Goal: Task Accomplishment & Management: Complete application form

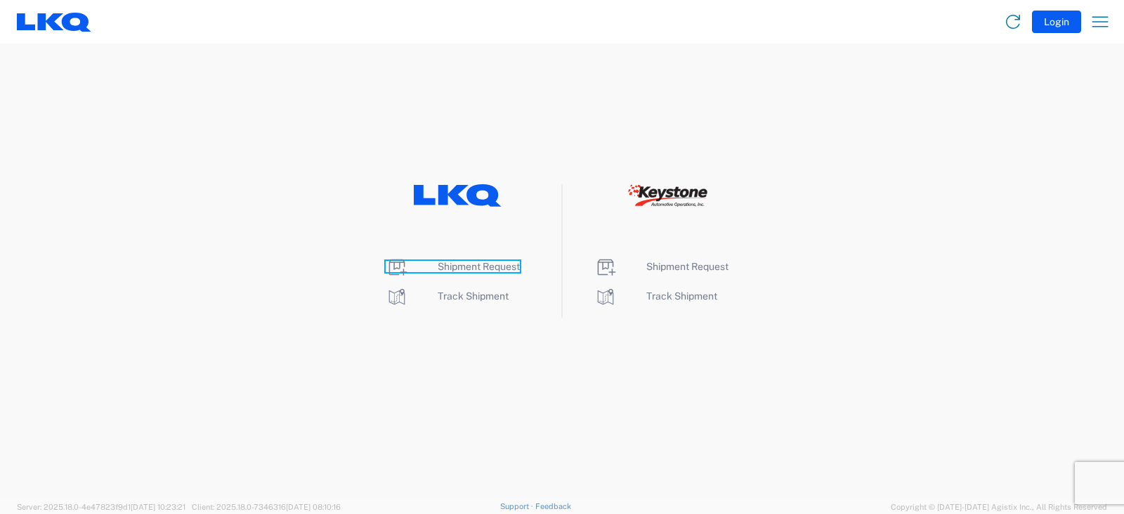
click at [478, 268] on span "Shipment Request" at bounding box center [479, 266] width 82 height 11
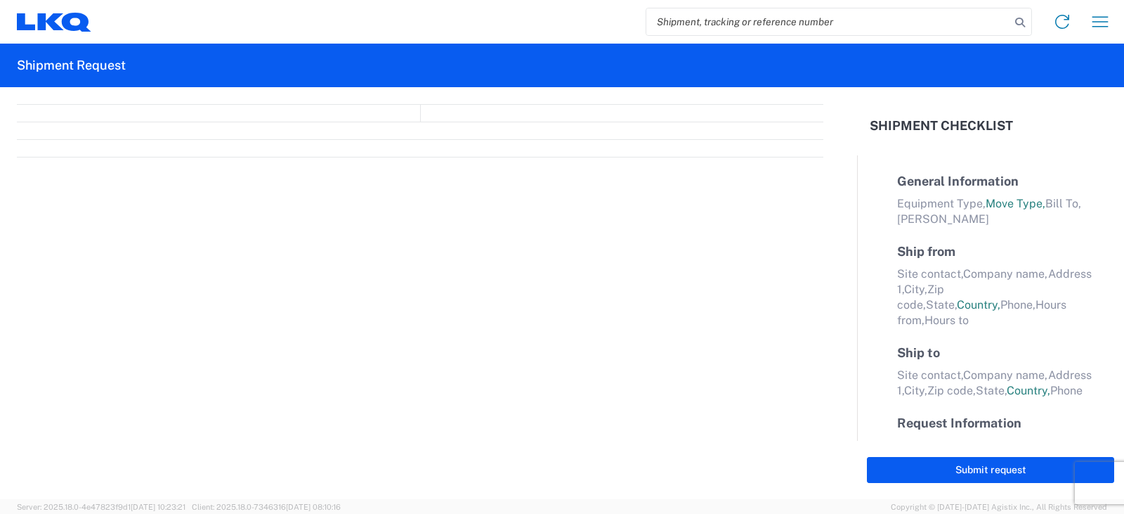
select select "FULL"
select select "LBS"
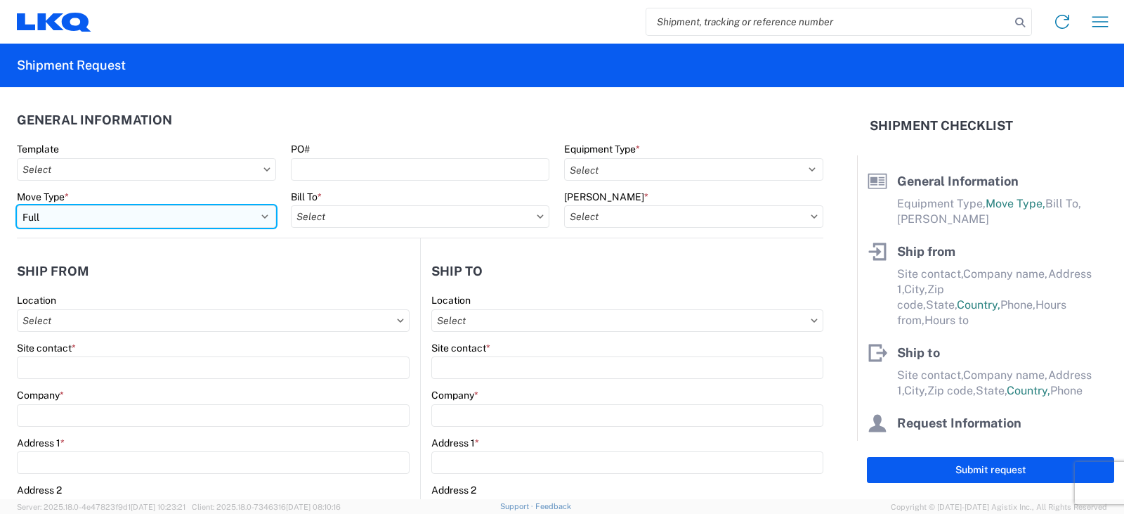
click at [65, 216] on select "Select Full Partial TL" at bounding box center [146, 216] width 259 height 22
select select "PARTIAL_TL"
click at [17, 205] on select "Select Full Partial TL" at bounding box center [146, 216] width 259 height 22
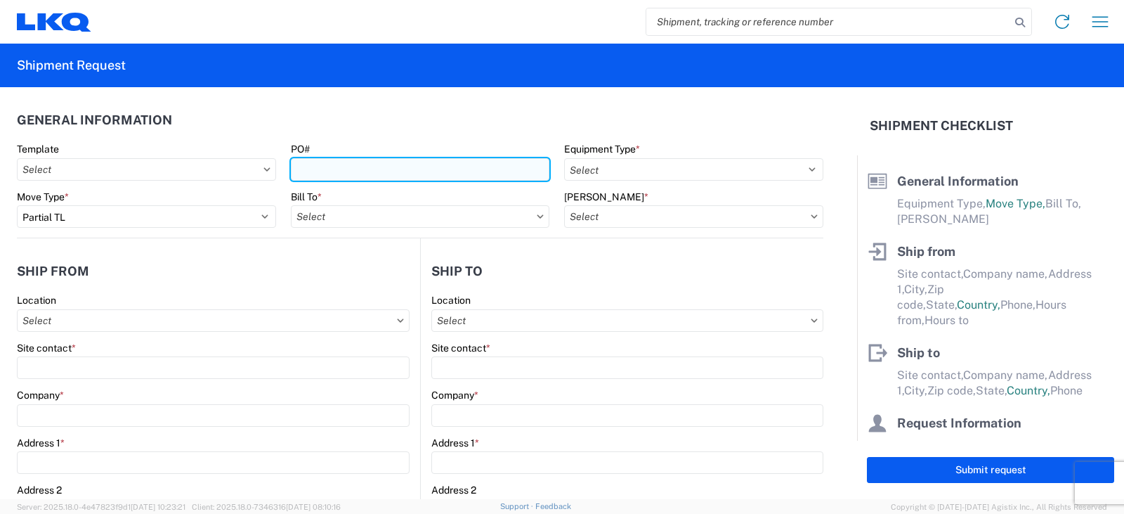
click at [308, 174] on input "PO#" at bounding box center [420, 169] width 259 height 22
type input "TRN# TH732756"
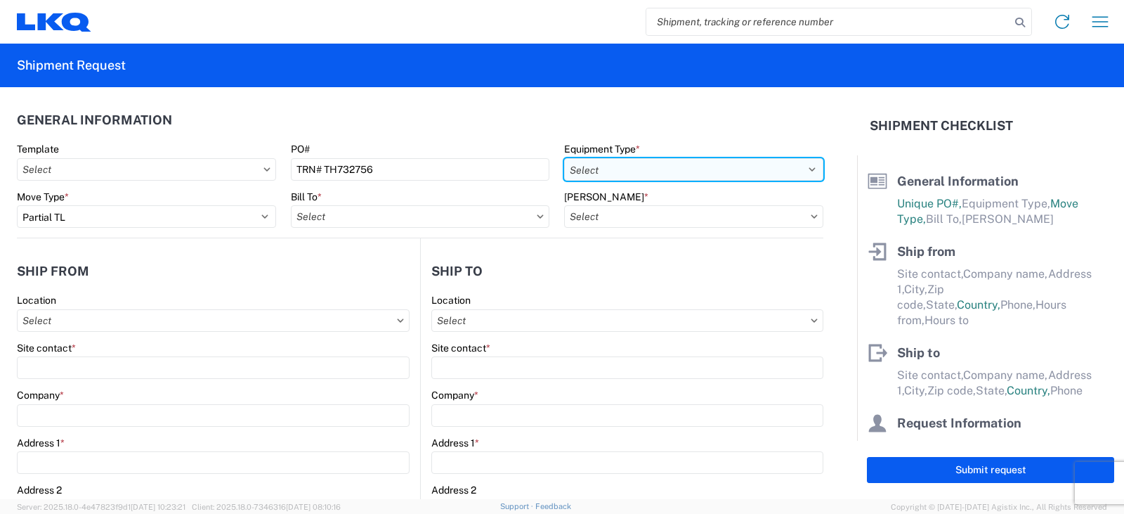
click at [634, 167] on select "Select 53’ Dry Van Flatbed Dropdeck (van) Lowboy (flatbed) Rail" at bounding box center [693, 169] width 259 height 22
select select "STDV"
click at [564, 158] on select "Select 53’ Dry Van Flatbed Dropdeck (van) Lowboy (flatbed) Rail" at bounding box center [693, 169] width 259 height 22
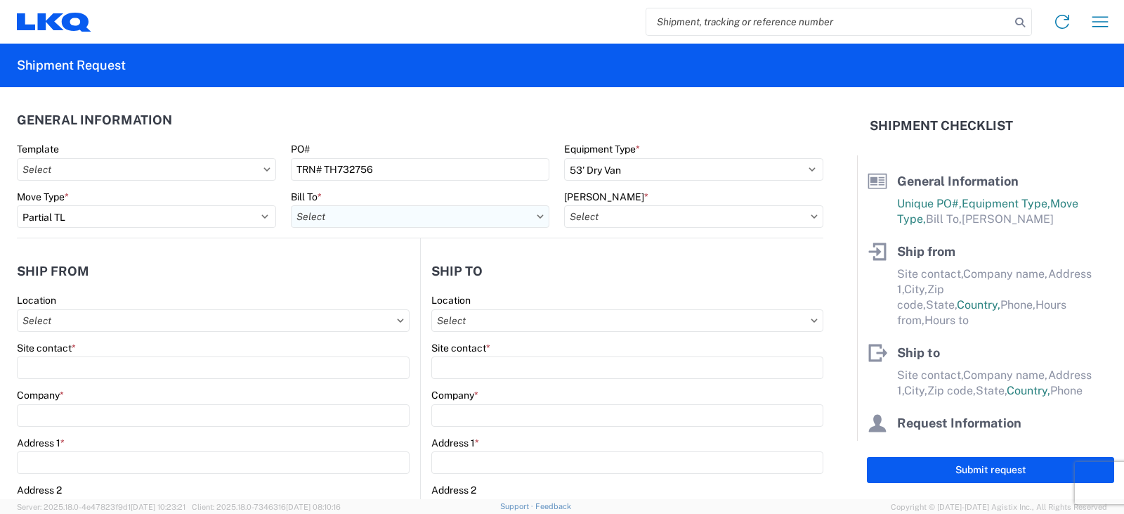
click at [346, 220] on input "Bill To *" at bounding box center [420, 216] width 259 height 22
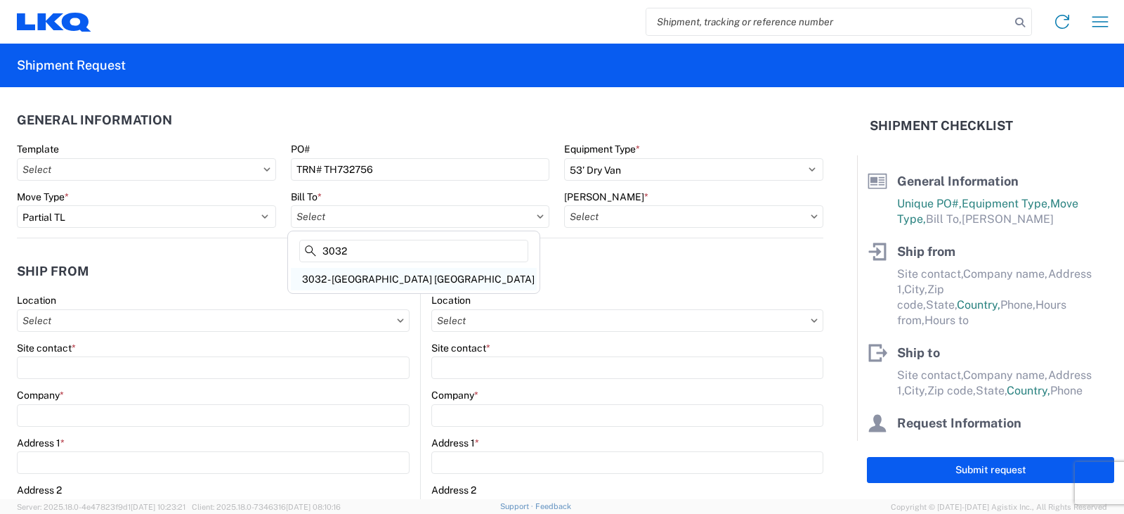
type input "3032"
click at [364, 273] on div "3032 - [GEOGRAPHIC_DATA] [GEOGRAPHIC_DATA]" at bounding box center [414, 279] width 246 height 22
type input "3032 - [GEOGRAPHIC_DATA] [GEOGRAPHIC_DATA]"
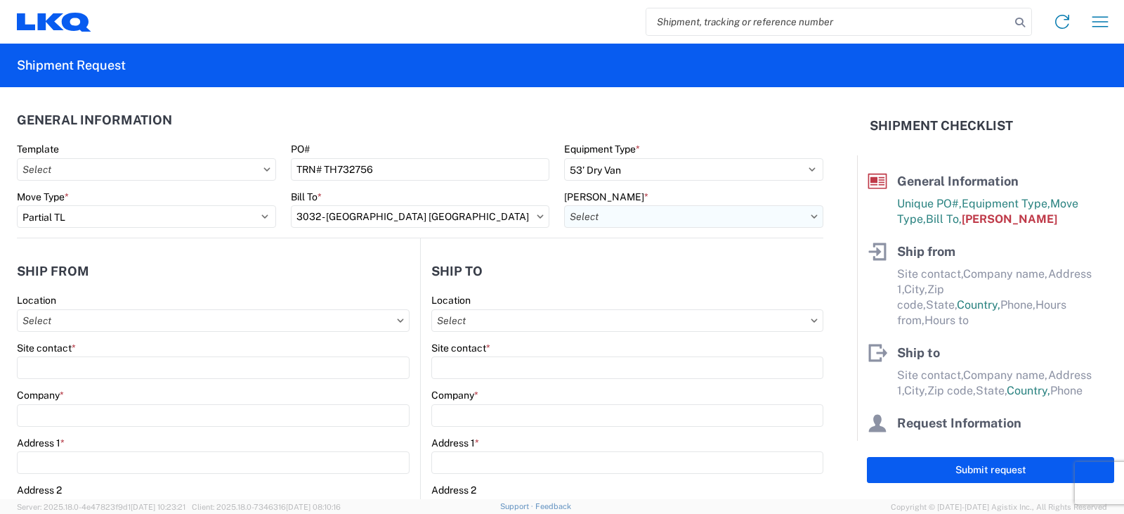
click at [583, 212] on input "[PERSON_NAME] *" at bounding box center [693, 216] width 259 height 22
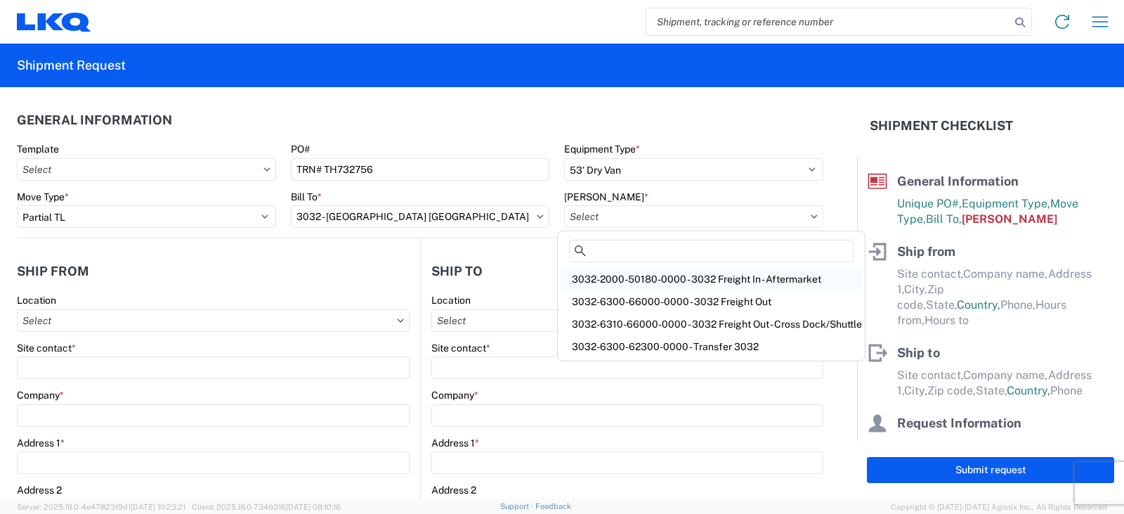
click at [614, 277] on div "3032-2000-50180-0000 - 3032 Freight In - Aftermarket" at bounding box center [711, 279] width 301 height 22
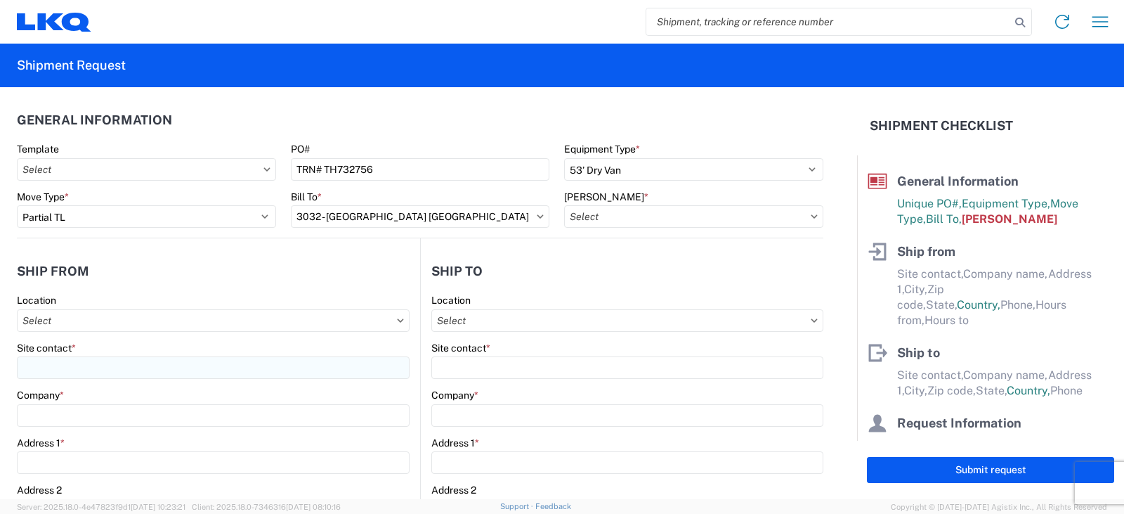
type input "3032-2000-50180-0000 - 3032 Freight In - Aftermarket"
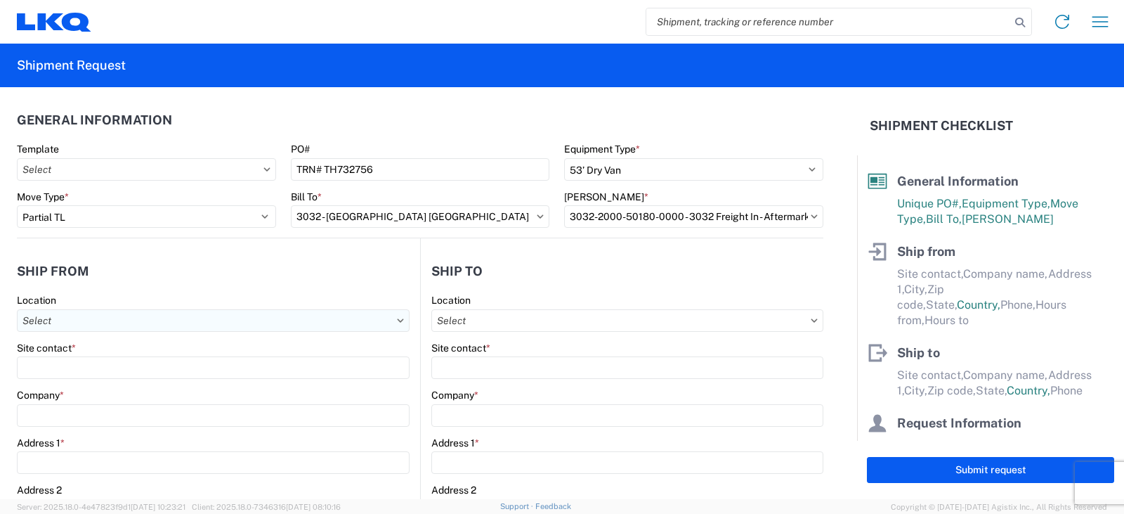
click at [34, 320] on input "Location" at bounding box center [213, 320] width 393 height 22
type input "3238"
click at [77, 383] on div "3238 - Huntington IDC" at bounding box center [143, 383] width 246 height 22
type input "3238 - Huntington IDC"
type input "LKQ Corporation"
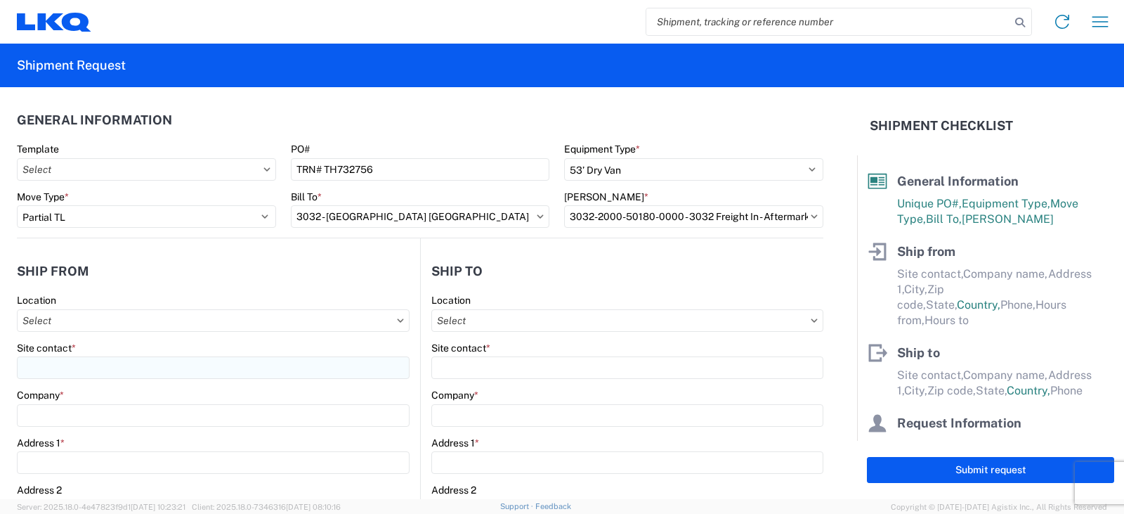
type input "[STREET_ADDRESS]"
type input "Huntington"
type input "46750"
select select "IN"
select select "US"
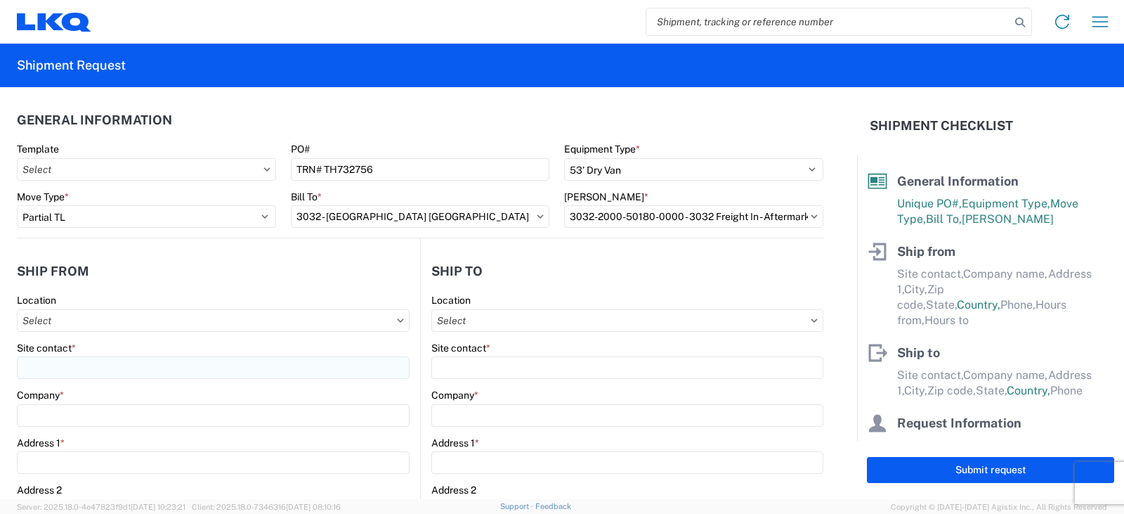
type input "07:00"
type input "17:00"
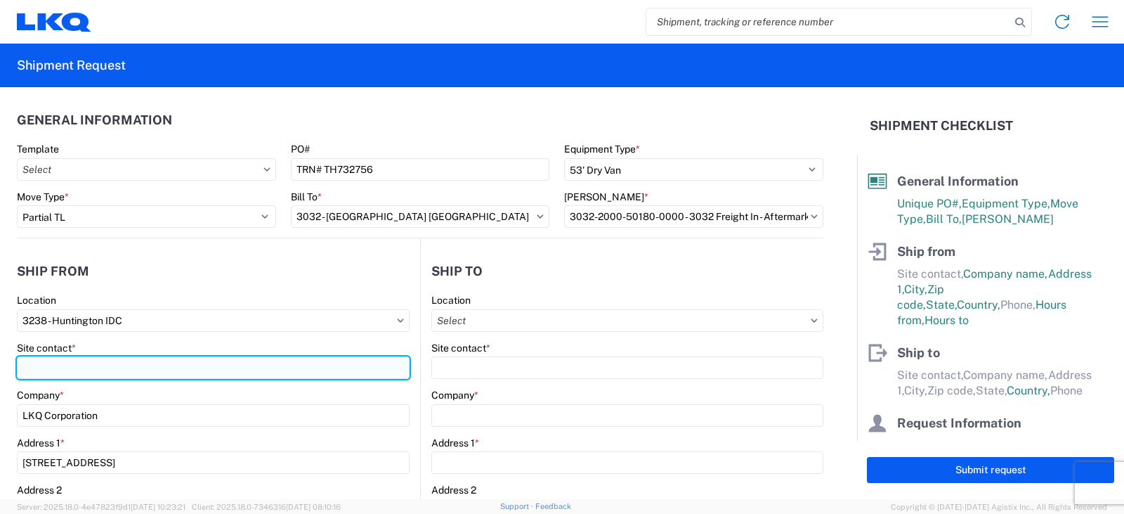
click at [62, 366] on input "Site contact *" at bounding box center [213, 367] width 393 height 22
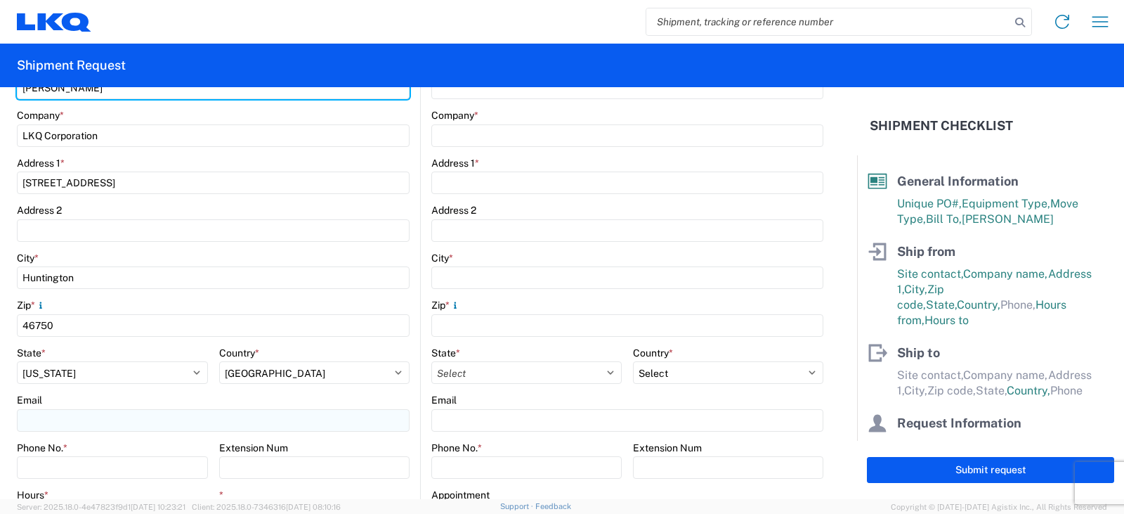
scroll to position [422, 0]
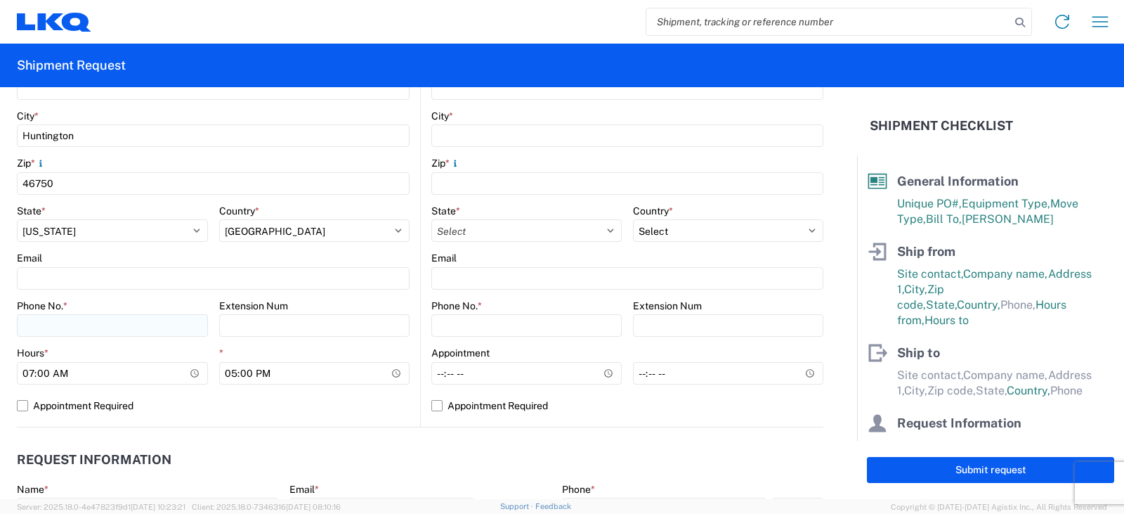
type input "[PERSON_NAME]"
click at [44, 322] on input "Phone No. *" at bounding box center [112, 325] width 191 height 22
type input "[PHONE_NUMBER]"
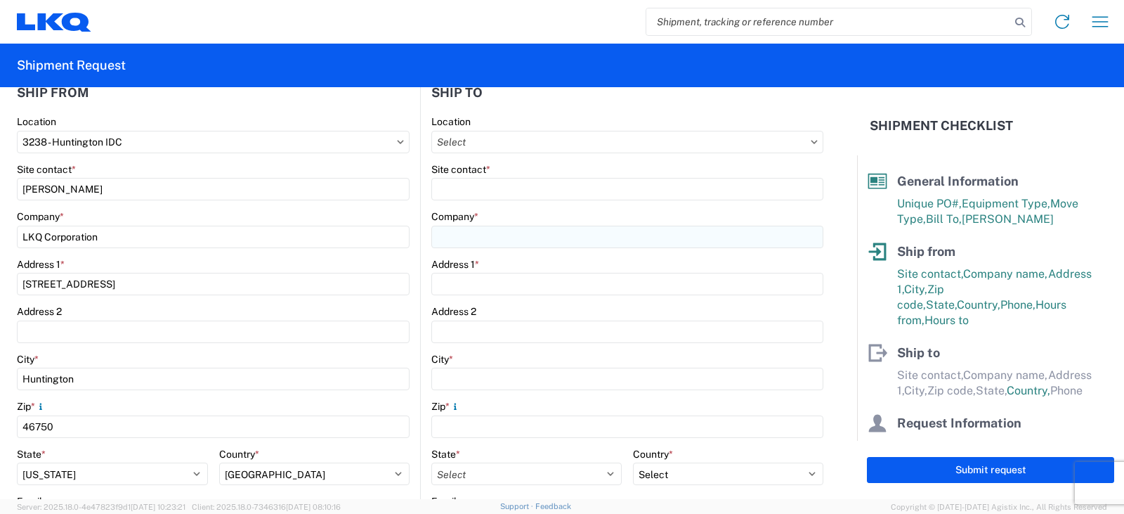
scroll to position [70, 0]
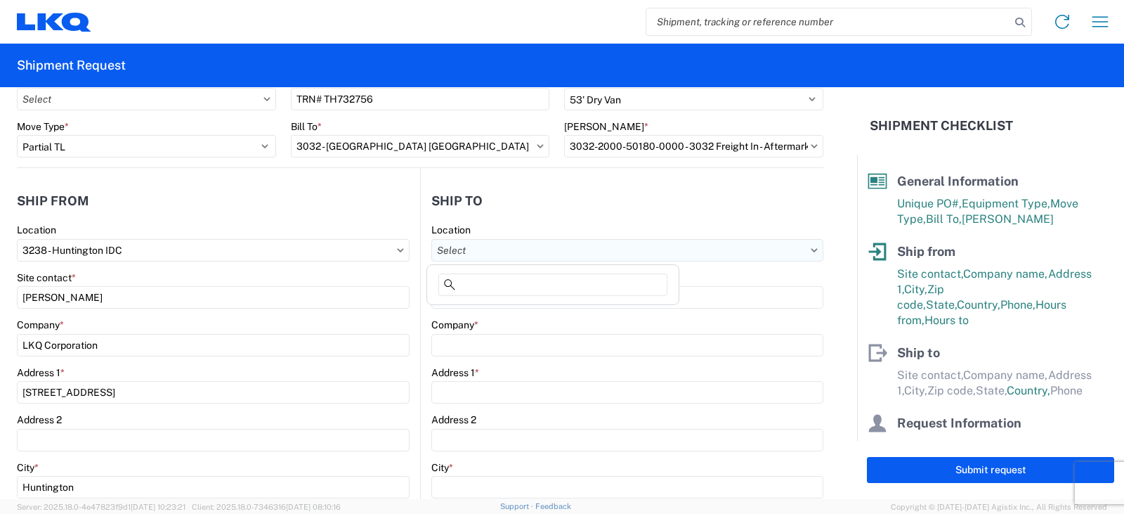
click at [468, 254] on input "Location" at bounding box center [627, 250] width 392 height 22
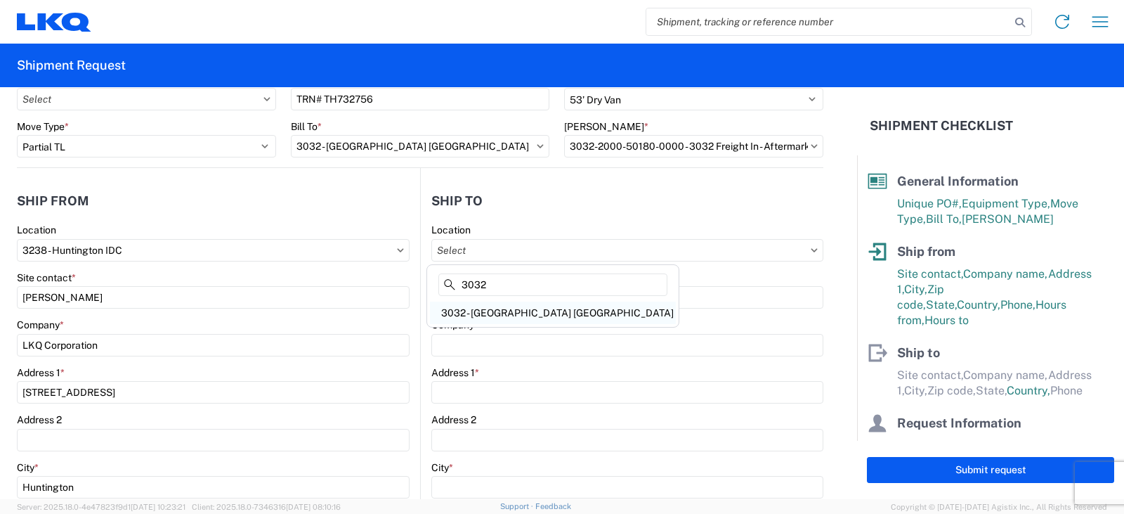
type input "3032"
click at [475, 313] on div "3032 - [GEOGRAPHIC_DATA] [GEOGRAPHIC_DATA]" at bounding box center [553, 312] width 246 height 22
type input "3032 - [GEOGRAPHIC_DATA] [GEOGRAPHIC_DATA]"
type input "LKQ Corporation"
type input "[STREET_ADDRESS]"
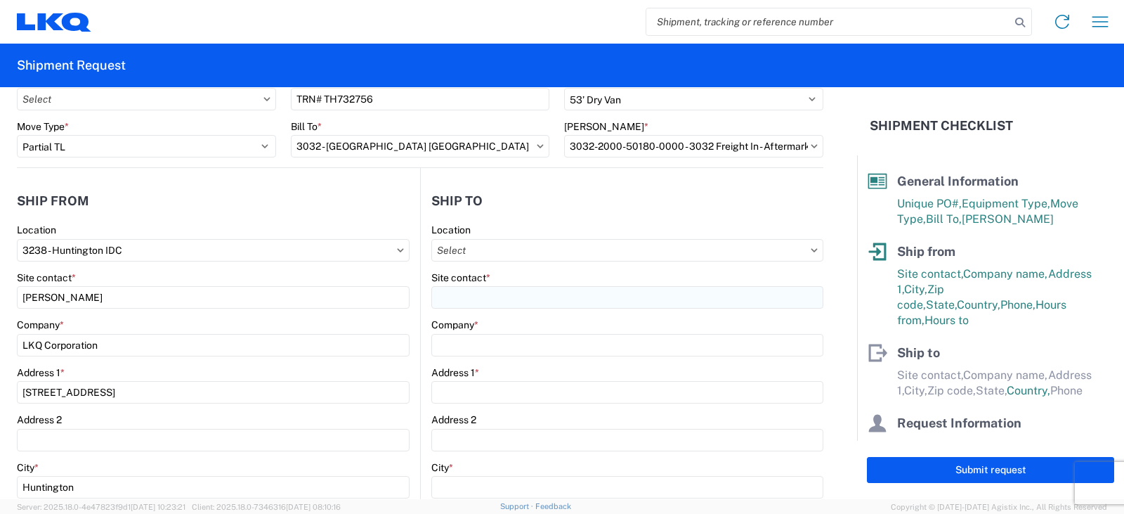
type input "[PERSON_NAME]"
type input "98390"
select select "US"
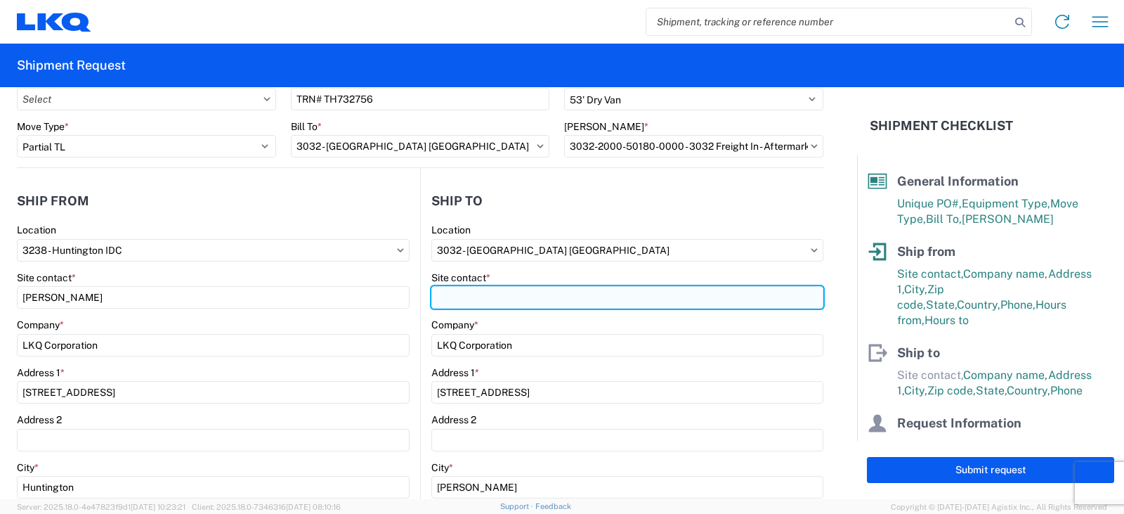
click at [441, 300] on input "Site contact *" at bounding box center [627, 297] width 392 height 22
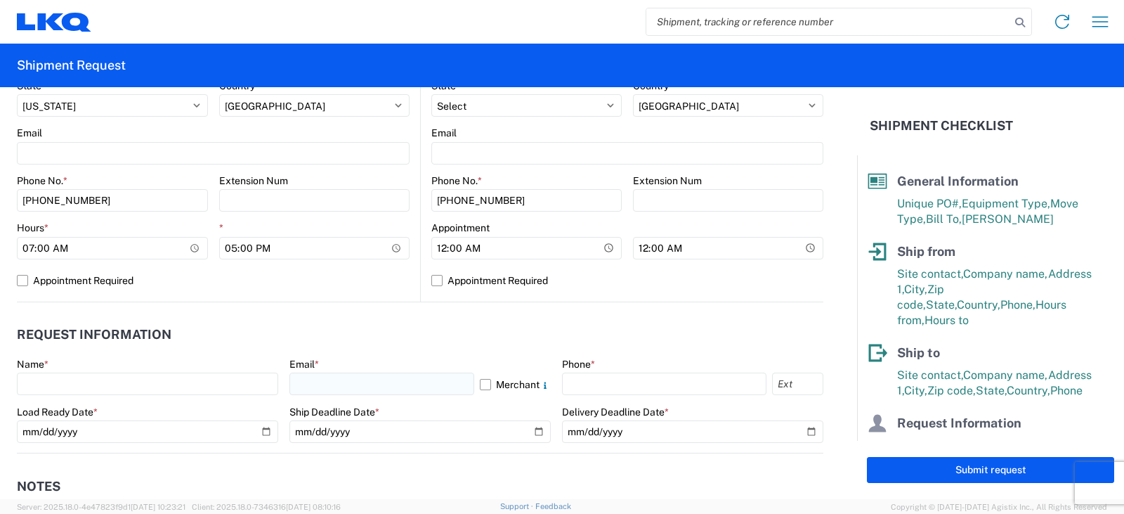
scroll to position [562, 0]
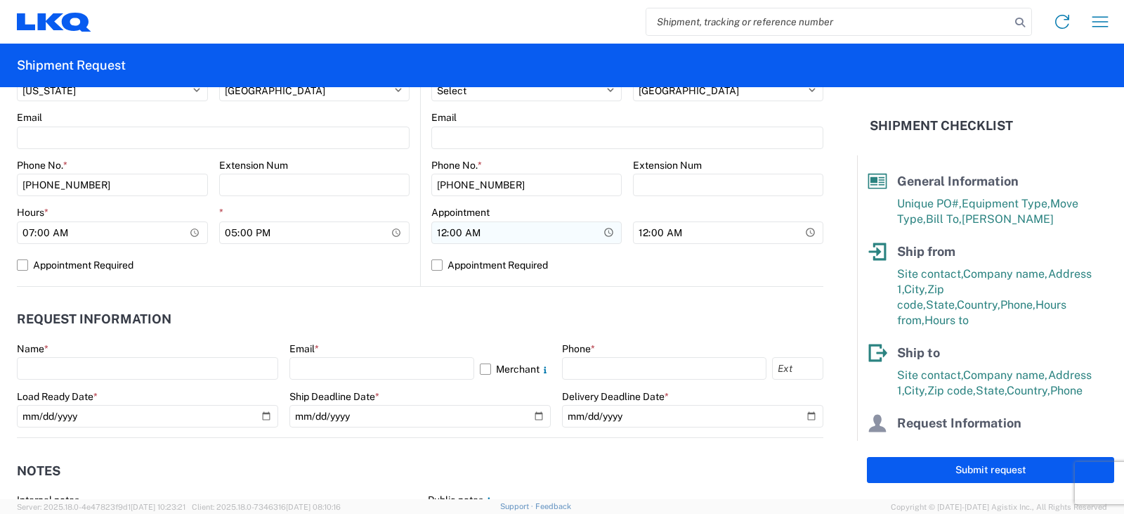
type input "SHIPPING/RECEIVING"
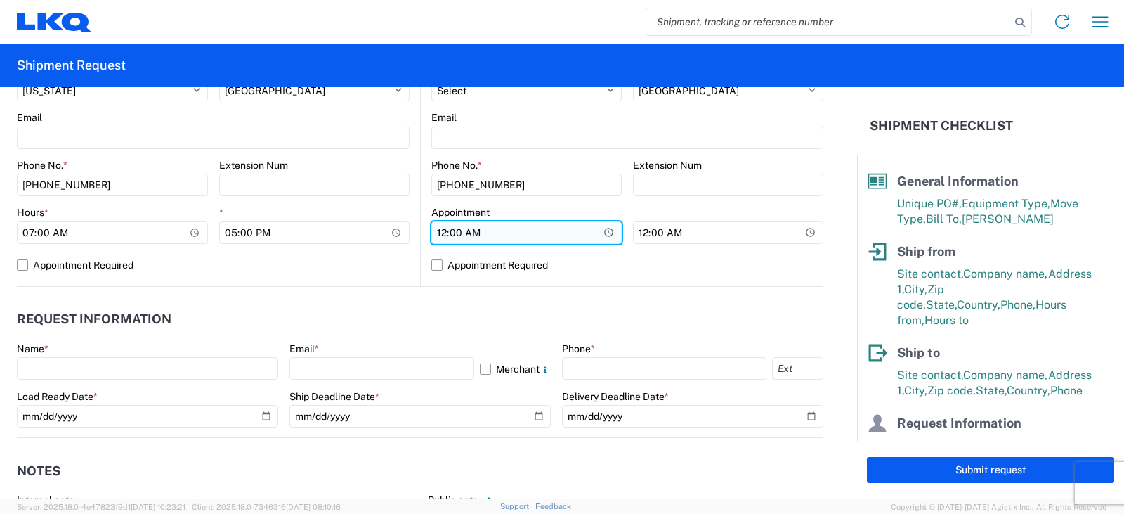
click at [208, 233] on input "00:00" at bounding box center [112, 232] width 191 height 22
type input "08:00"
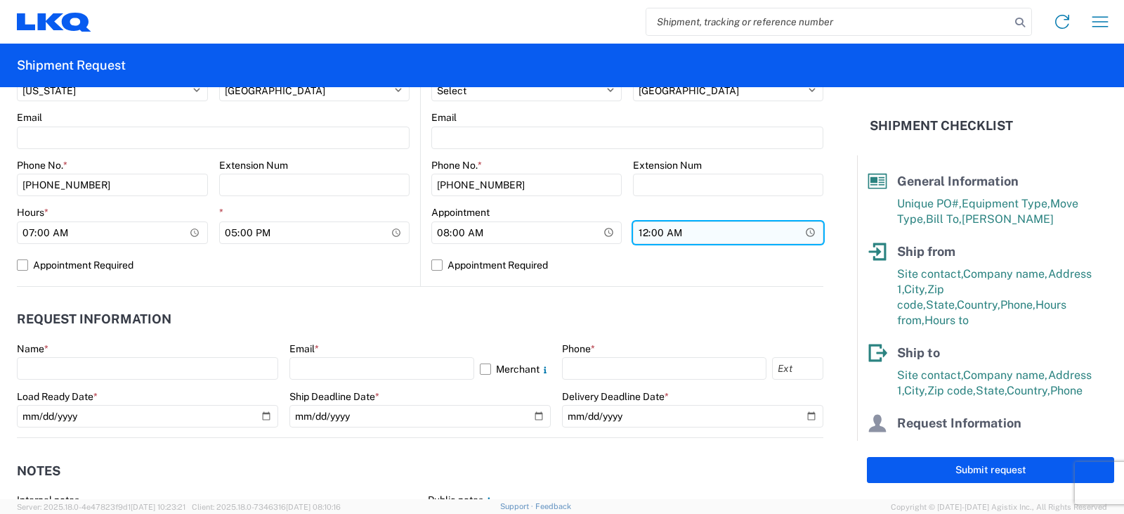
click at [410, 231] on input "00:00" at bounding box center [314, 232] width 191 height 22
click at [670, 232] on input "04:00" at bounding box center [728, 232] width 190 height 22
type input "16:00"
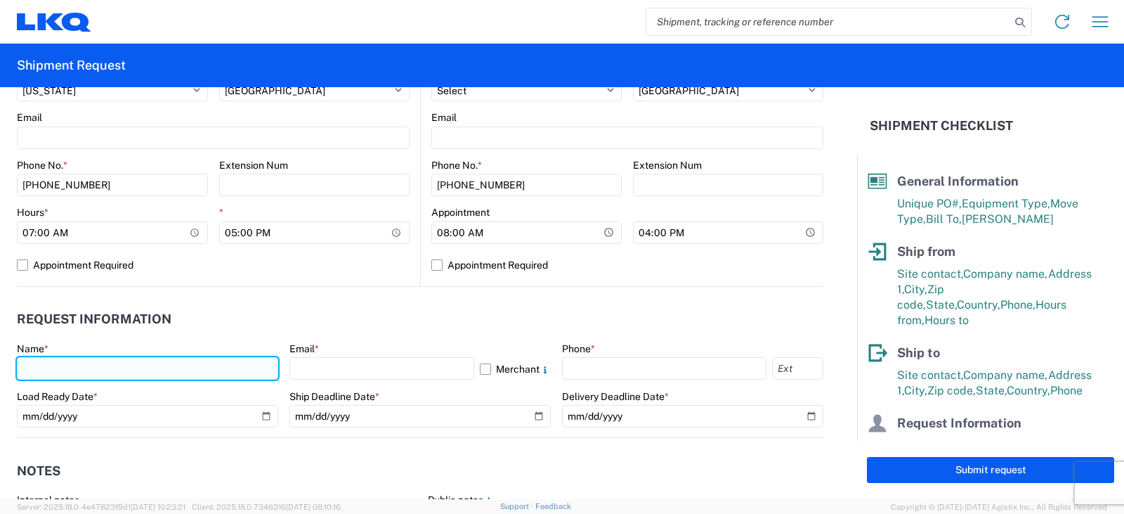
click at [77, 360] on input "text" at bounding box center [147, 368] width 261 height 22
type input "[PERSON_NAME]"
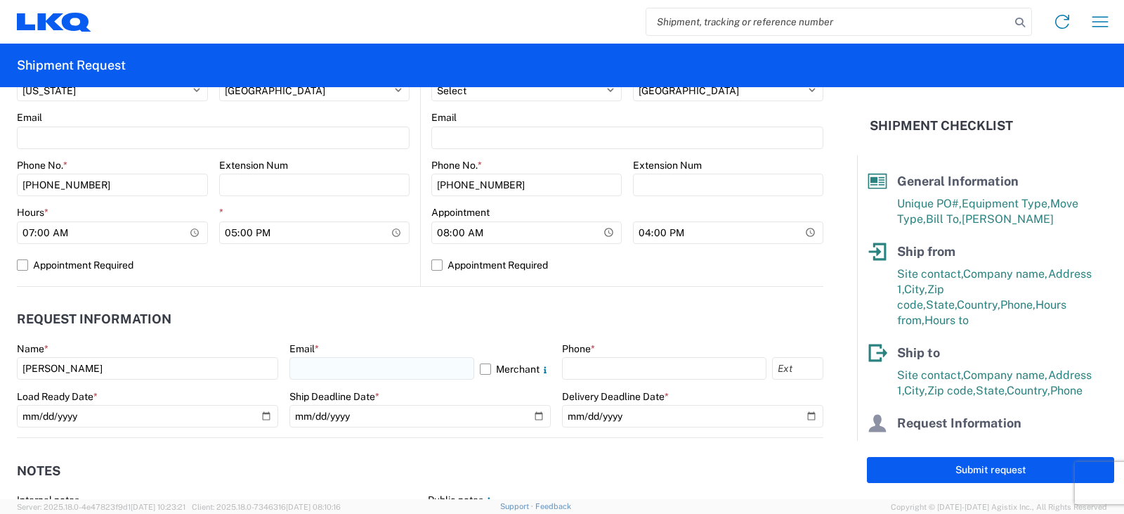
click at [393, 357] on div "Email * Merchant" at bounding box center [419, 361] width 261 height 38
click at [367, 372] on input "text" at bounding box center [381, 368] width 185 height 22
type input "[EMAIL_ADDRESS][DOMAIN_NAME]"
drag, startPoint x: 585, startPoint y: 365, endPoint x: 588, endPoint y: 356, distance: 9.6
click at [585, 365] on input "text" at bounding box center [664, 368] width 204 height 22
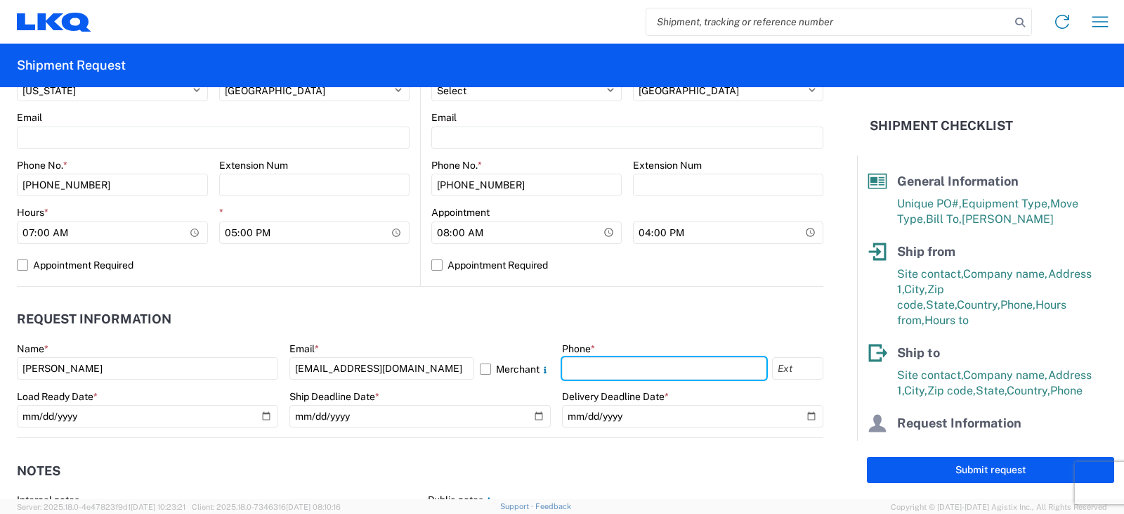
type input "[PHONE_NUMBER]"
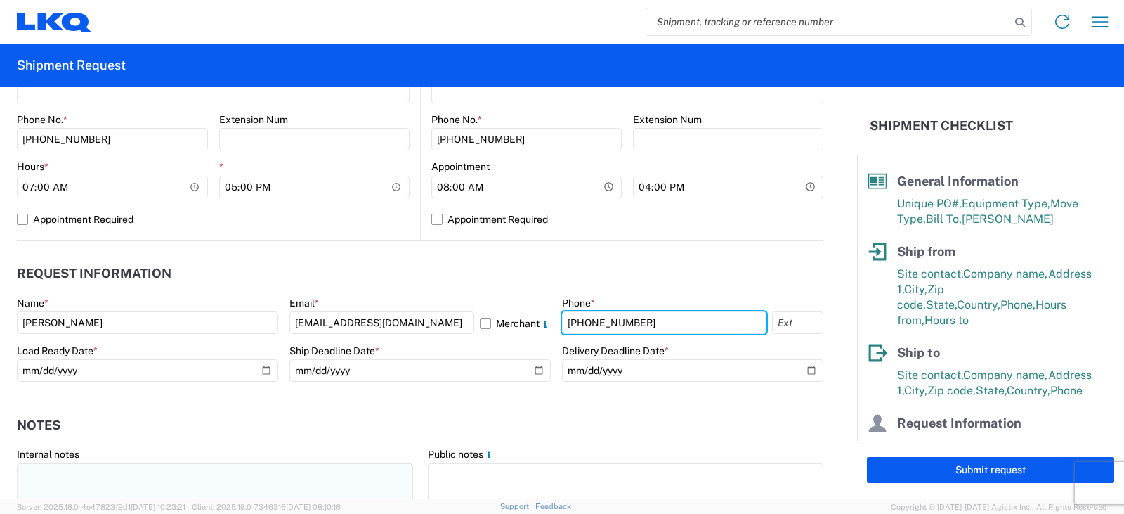
scroll to position [632, 0]
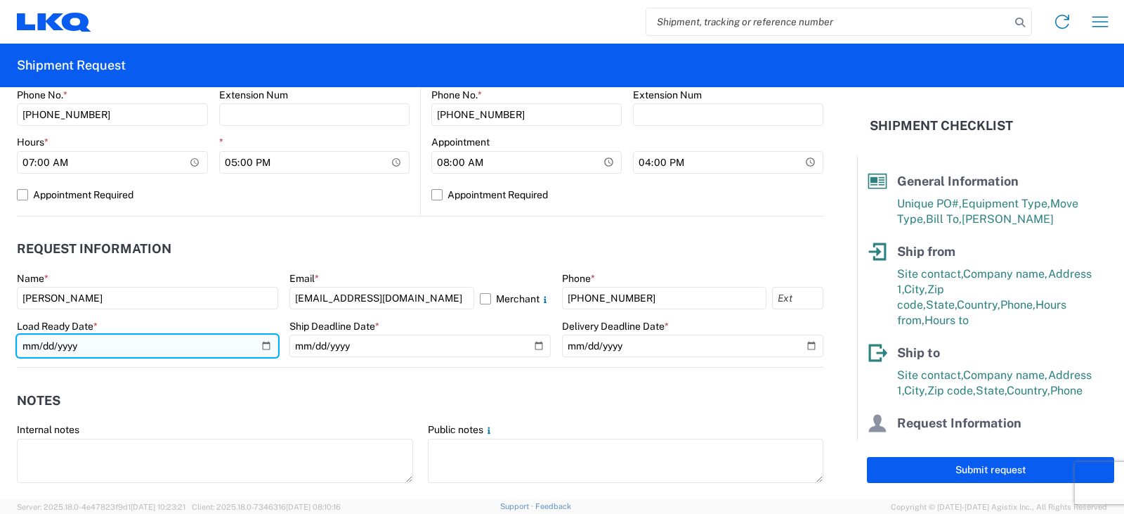
click at [263, 345] on input "date" at bounding box center [147, 345] width 261 height 22
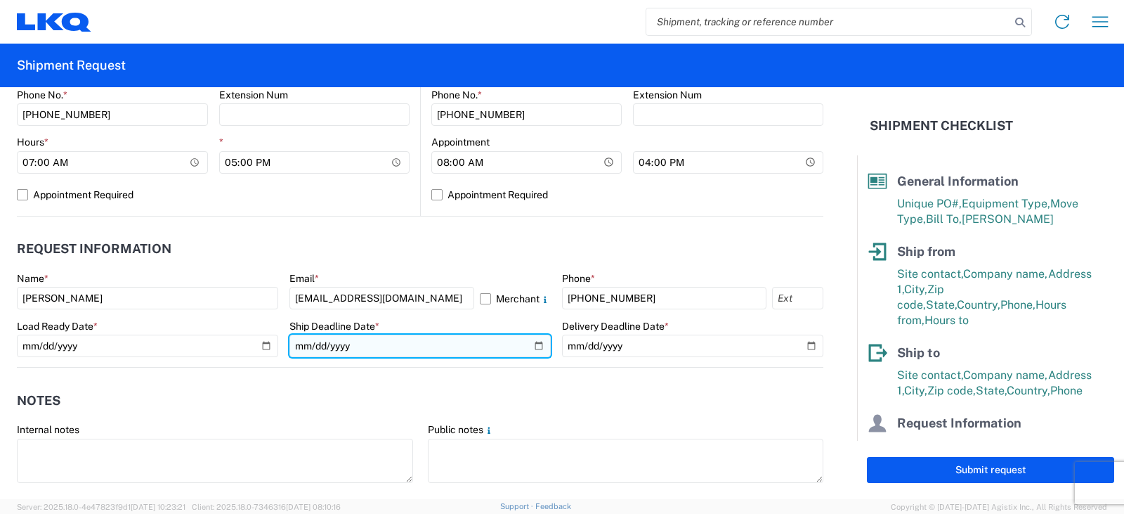
click at [533, 343] on input "date" at bounding box center [419, 345] width 261 height 22
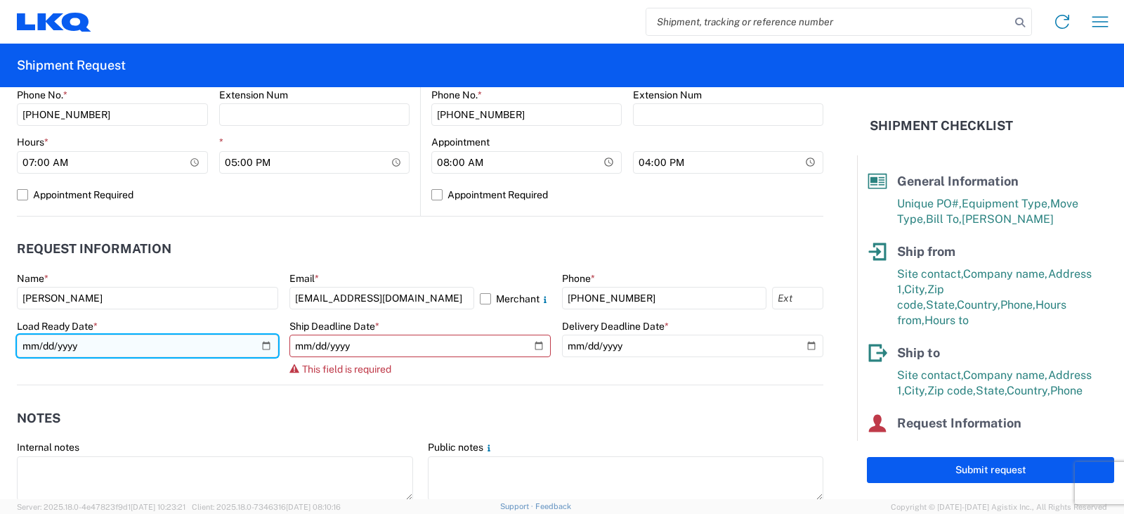
click at [264, 342] on input "[DATE]" at bounding box center [147, 345] width 261 height 22
type input "[DATE]"
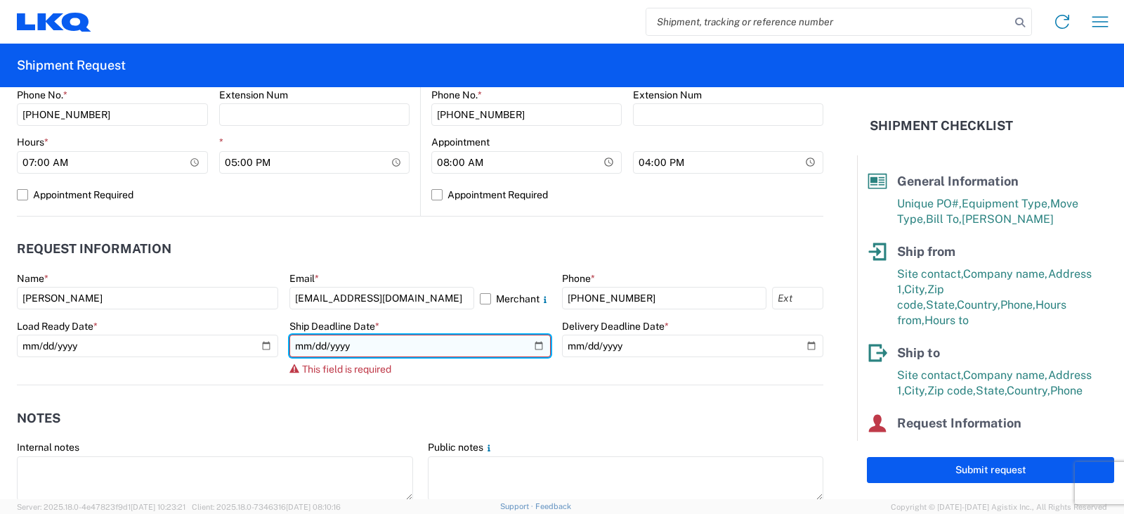
click at [530, 346] on input "date" at bounding box center [419, 345] width 261 height 22
type input "[DATE]"
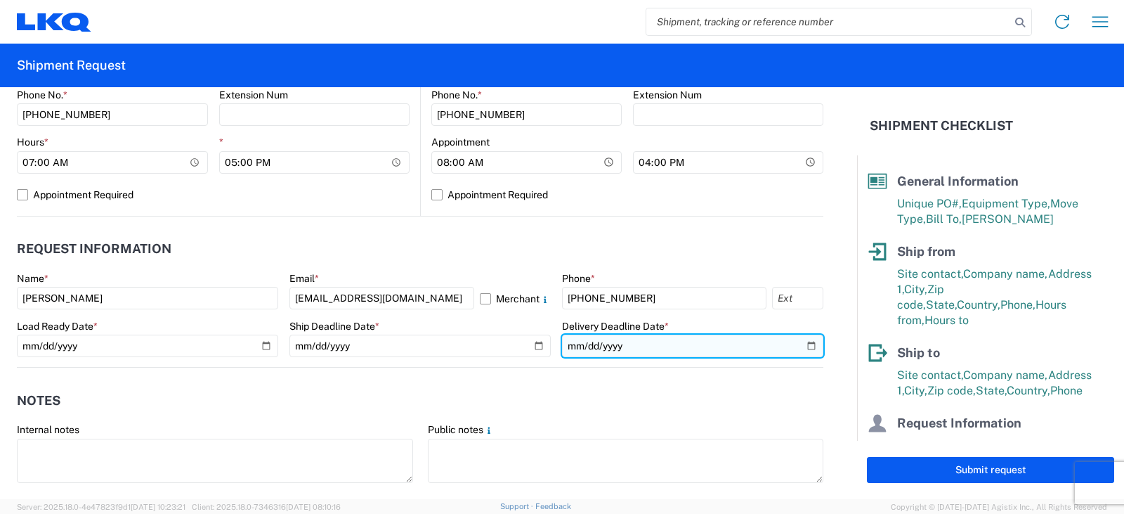
click at [800, 341] on input "date" at bounding box center [692, 345] width 261 height 22
type input "[DATE]"
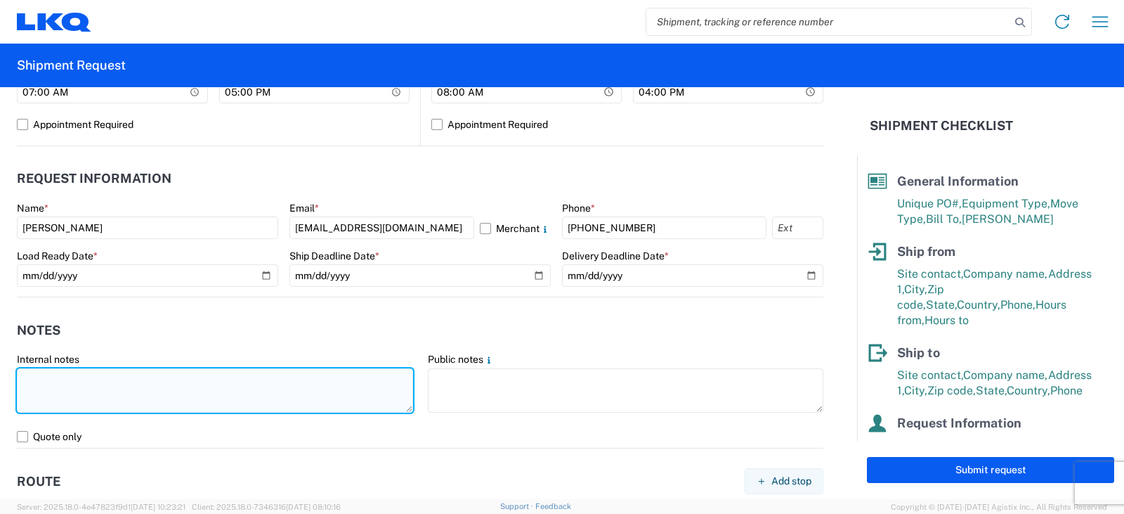
click at [53, 379] on textarea at bounding box center [215, 390] width 396 height 44
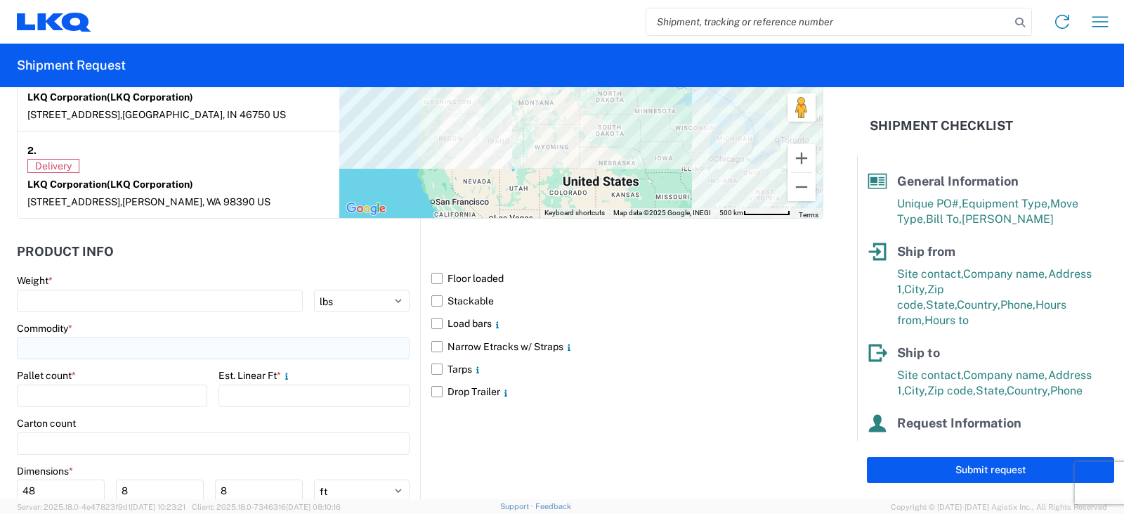
scroll to position [1194, 0]
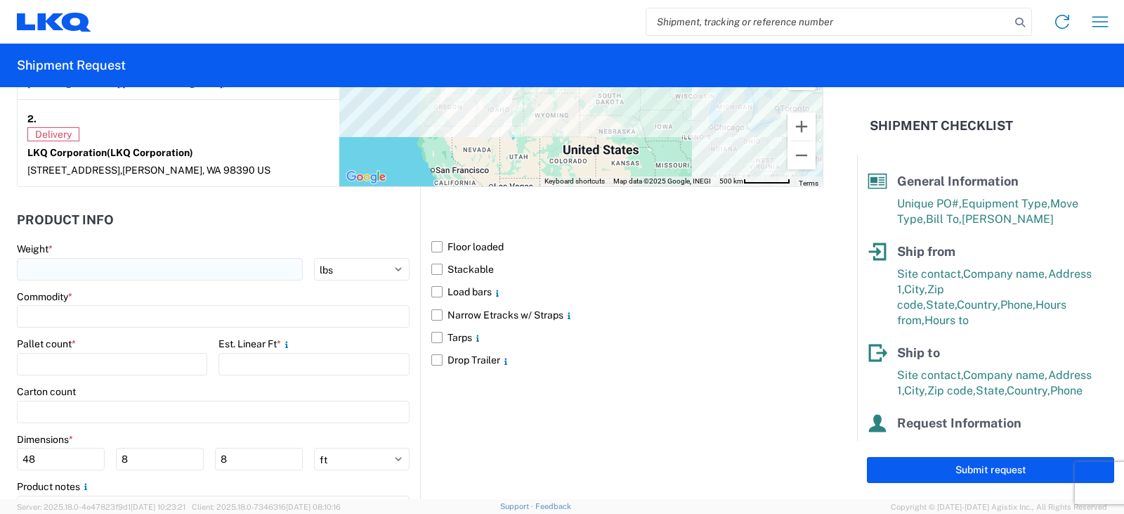
type textarea "THIS IS AN LTL OVER $1400 LOAD."
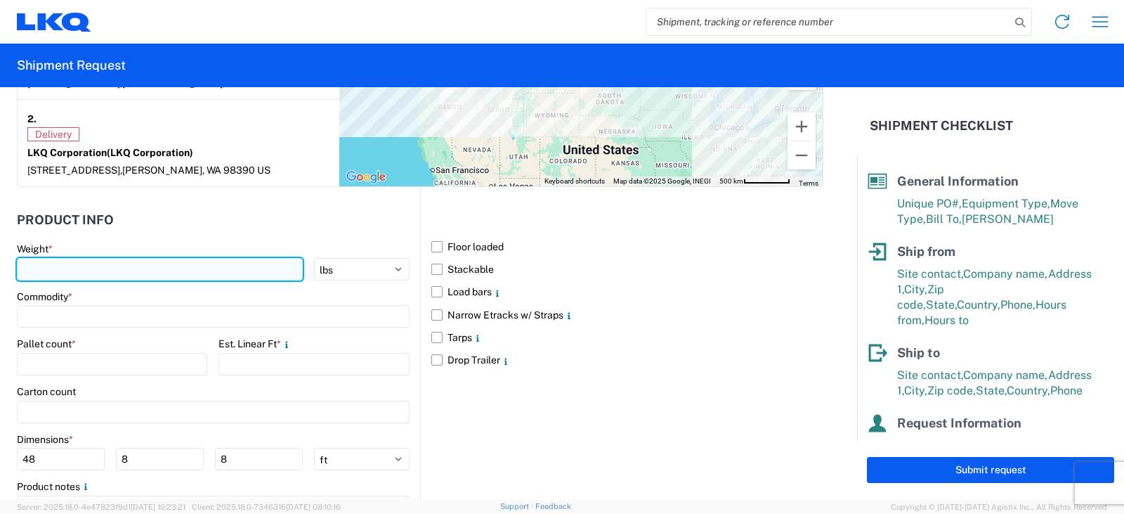
click at [75, 268] on input "number" at bounding box center [160, 269] width 286 height 22
type input "4580"
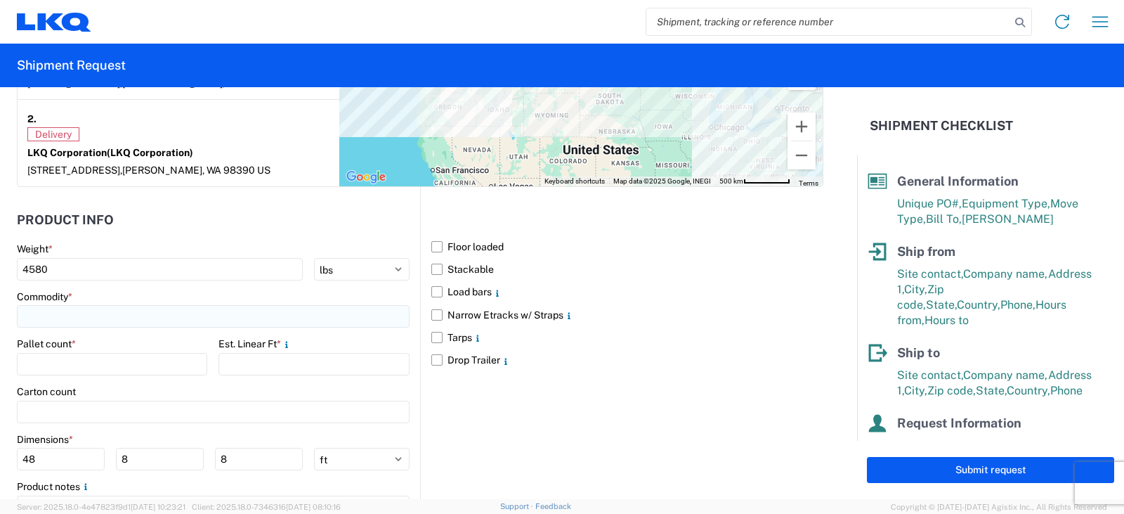
click at [36, 322] on input at bounding box center [213, 316] width 393 height 22
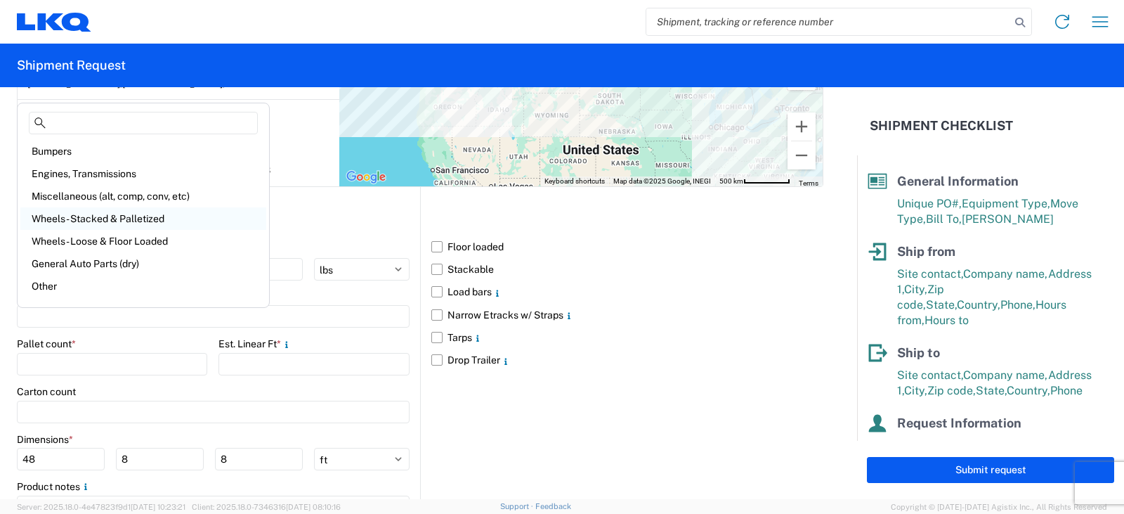
click at [74, 221] on div "Wheels - Stacked & Palletized" at bounding box center [143, 218] width 246 height 22
type input "Wheels - Stacked & Palletized"
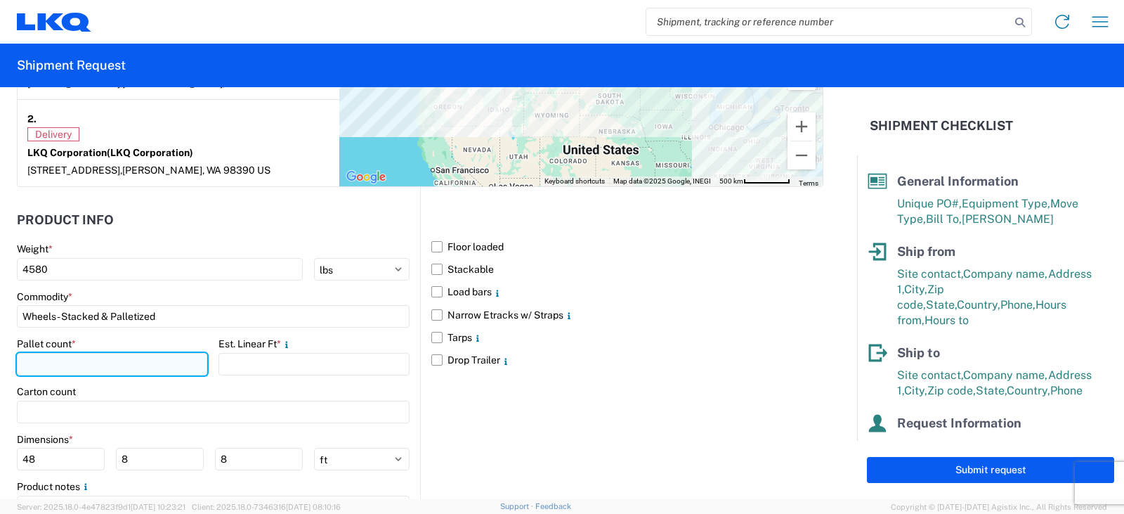
click at [32, 363] on input "number" at bounding box center [112, 364] width 190 height 22
type input "5"
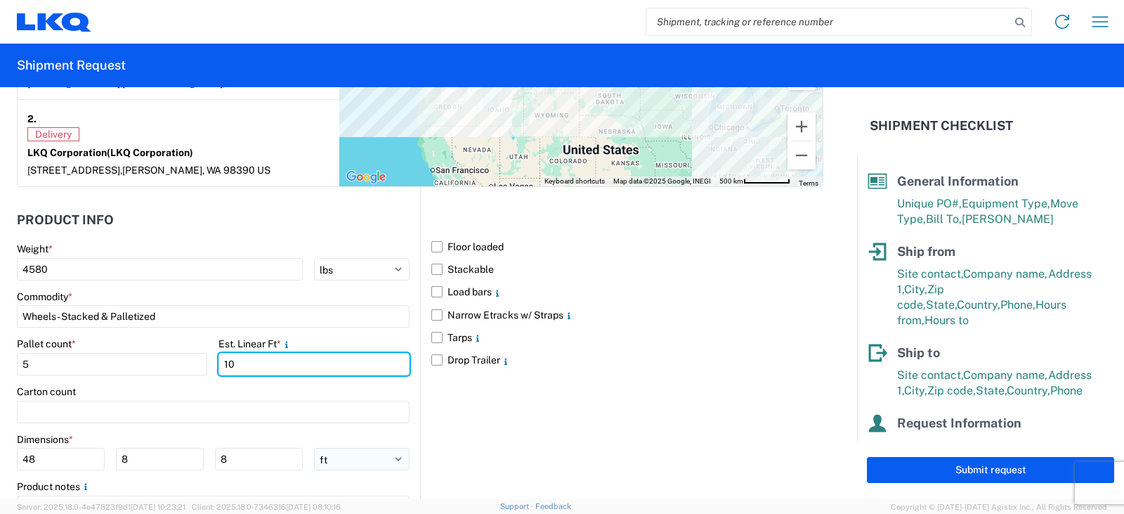
type input "10"
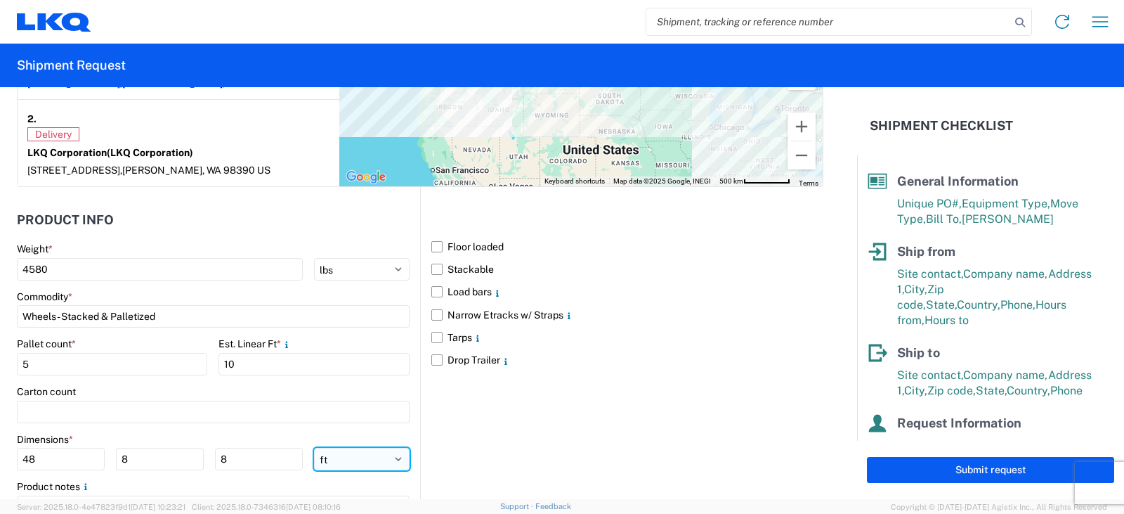
click at [391, 459] on select "ft in cm" at bounding box center [362, 459] width 96 height 22
select select "IN"
click at [314, 448] on select "ft in cm" at bounding box center [362, 459] width 96 height 22
type input "576"
type input "96"
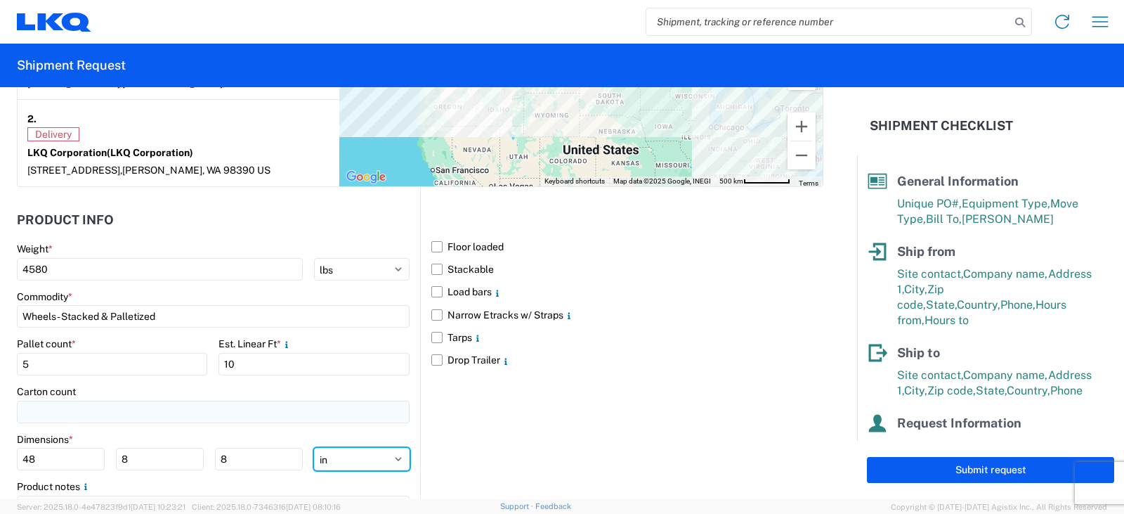
type input "96"
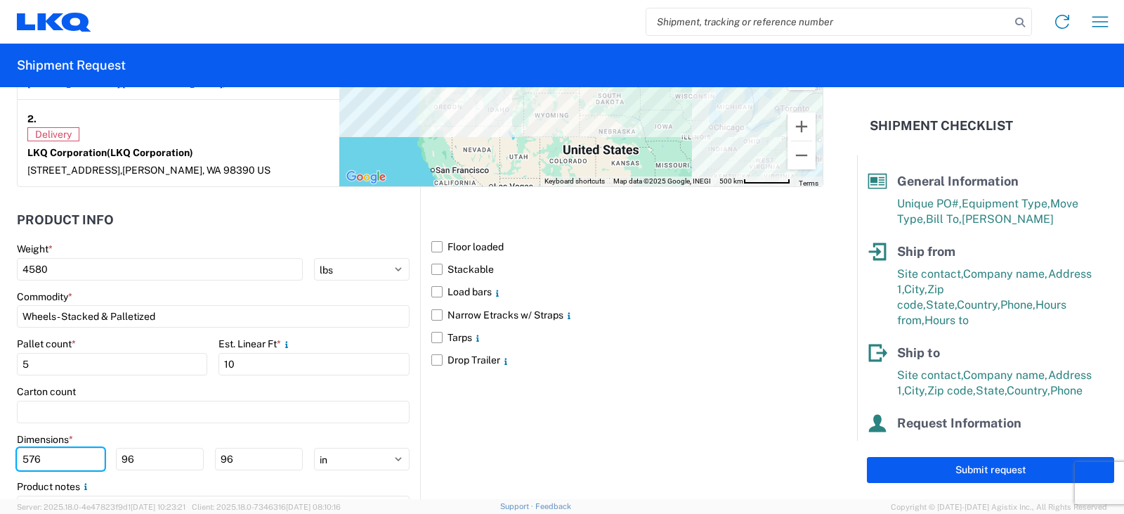
drag, startPoint x: 39, startPoint y: 461, endPoint x: 8, endPoint y: 460, distance: 30.2
click at [8, 460] on form "General Information Template PO# TRN# TH732756 Equipment Type * Select 53’ Dry …" at bounding box center [428, 293] width 857 height 412
type input "48"
type input "42"
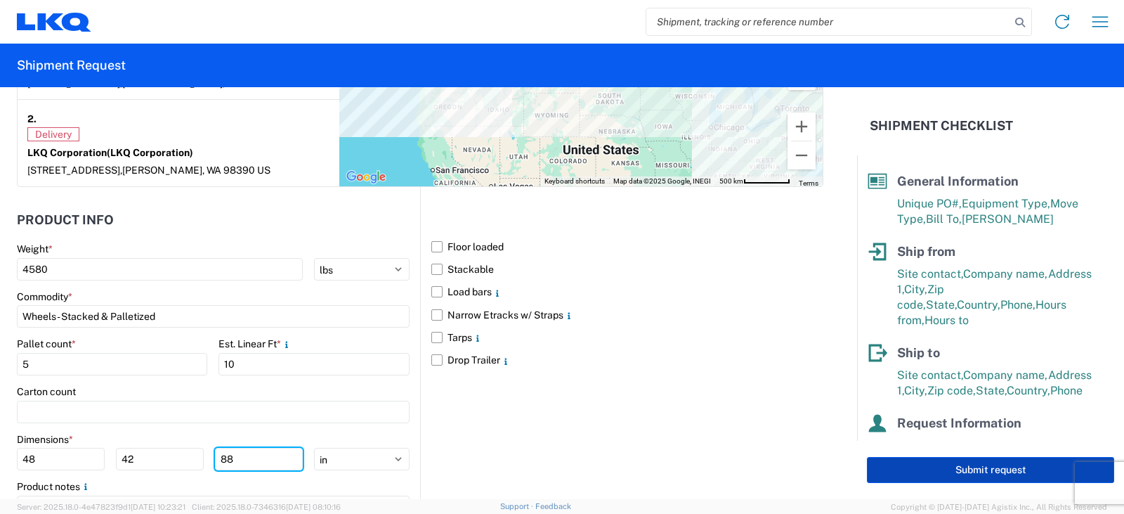
type input "88"
click at [998, 465] on button "Submit request" at bounding box center [990, 470] width 247 height 26
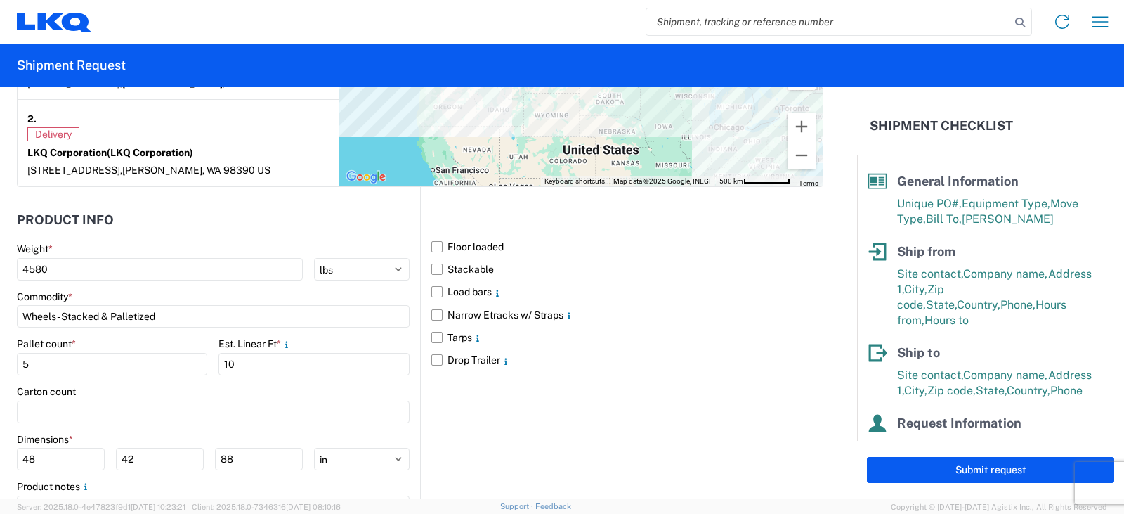
select select "IN"
select select "US"
